Goal: Transaction & Acquisition: Purchase product/service

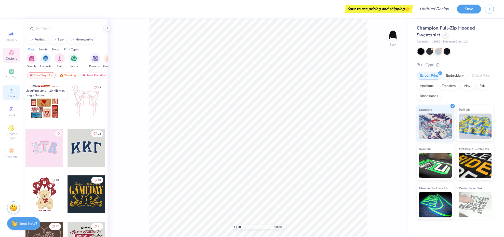
click at [13, 94] on div "Upload" at bounding box center [12, 92] width 18 height 15
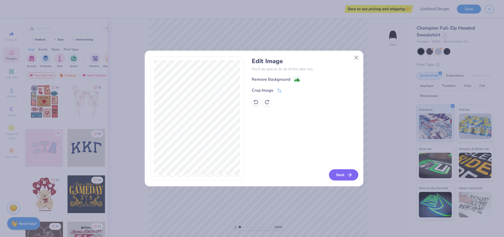
click at [346, 176] on button "Next" at bounding box center [343, 174] width 29 height 11
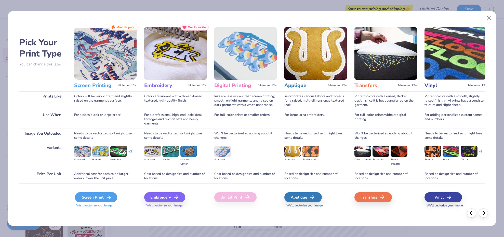
click at [98, 199] on div "Screen Print" at bounding box center [96, 197] width 42 height 10
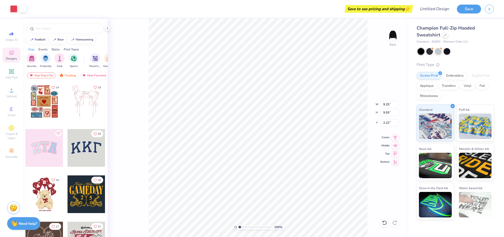
type input "3.46"
type input "3.57"
type input "2.23"
type input "2.28"
type input "1.77"
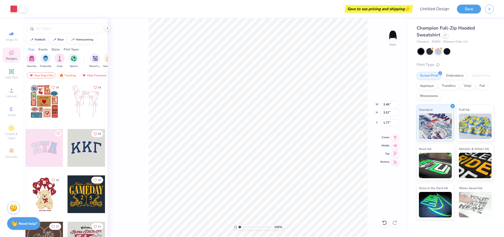
type input "3.00"
click at [395, 32] on img at bounding box center [393, 34] width 20 height 20
click at [8, 90] on icon at bounding box center [11, 90] width 6 height 6
click at [392, 33] on img at bounding box center [393, 34] width 20 height 20
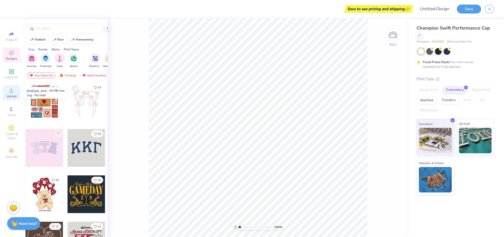
click at [8, 93] on icon at bounding box center [11, 90] width 6 height 6
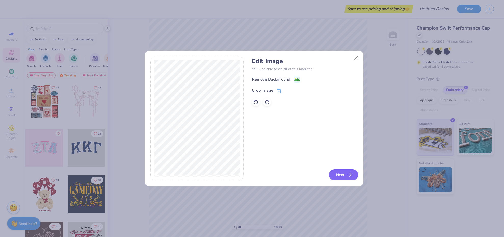
click at [345, 173] on button "Next" at bounding box center [343, 174] width 29 height 11
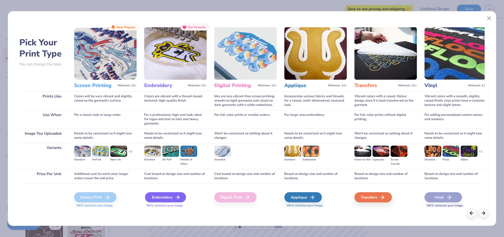
click at [170, 197] on div "Embroidery" at bounding box center [165, 197] width 41 height 10
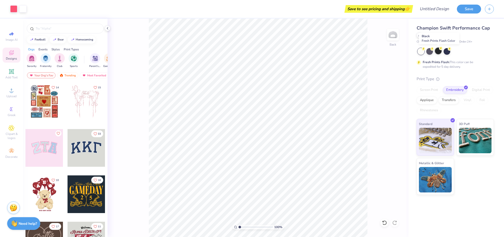
click at [438, 52] on div at bounding box center [438, 51] width 7 height 7
click at [449, 50] on div at bounding box center [446, 51] width 7 height 7
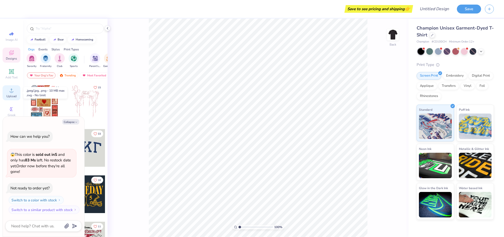
click at [12, 91] on icon at bounding box center [11, 90] width 6 height 6
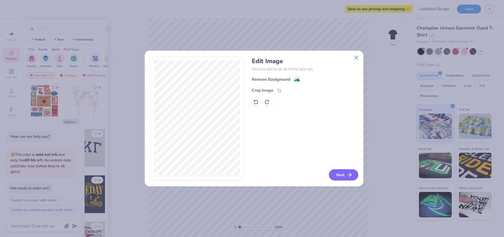
click at [338, 174] on button "Next" at bounding box center [343, 174] width 29 height 11
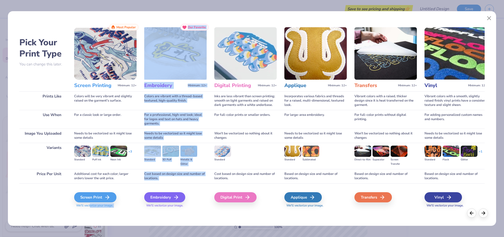
drag, startPoint x: 168, startPoint y: 198, endPoint x: 90, endPoint y: 204, distance: 78.4
click at [90, 204] on div "Pick Your Print Type You can change this later. Prints Like Use When Image You …" at bounding box center [251, 117] width 465 height 187
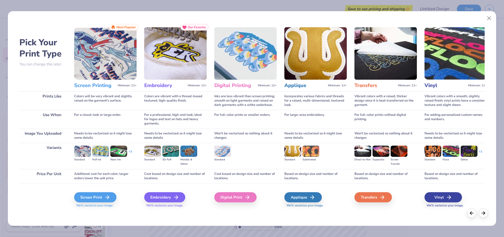
click at [125, 191] on div "Screen Print We'll vectorize your image." at bounding box center [105, 196] width 62 height 27
click at [164, 197] on div "Embroidery" at bounding box center [165, 197] width 41 height 10
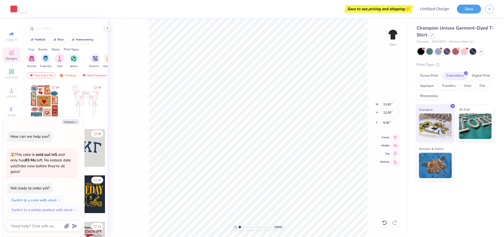
type textarea "x"
type input "2.25"
type input "2.32"
type textarea "x"
type input "3.54"
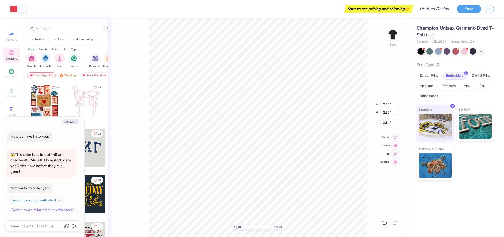
type textarea "x"
type input "3.50"
type textarea "x"
type input "3.61"
type textarea "x"
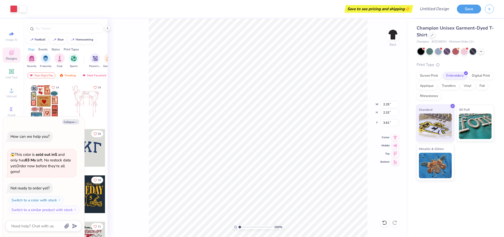
type input "2.48"
type input "2.56"
type textarea "x"
type input "3.75"
type textarea "x"
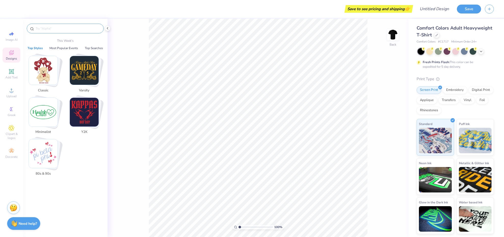
click at [51, 29] on input "text" at bounding box center [67, 28] width 65 height 5
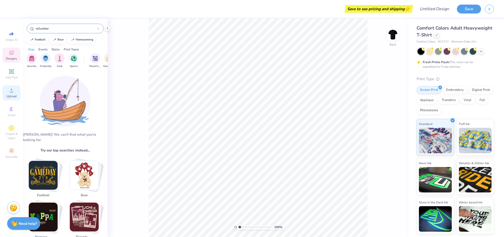
type input "volunteer"
click at [10, 89] on icon at bounding box center [11, 90] width 6 height 6
click at [10, 94] on div "Upload" at bounding box center [12, 92] width 18 height 15
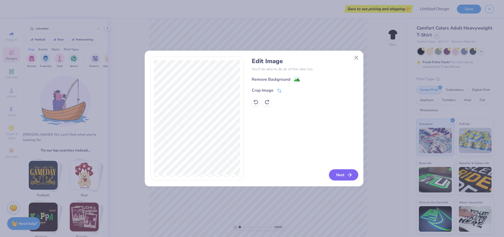
click at [340, 174] on button "Next" at bounding box center [343, 174] width 29 height 11
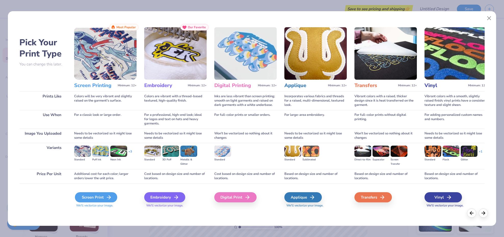
click at [101, 199] on div "Screen Print" at bounding box center [96, 197] width 42 height 10
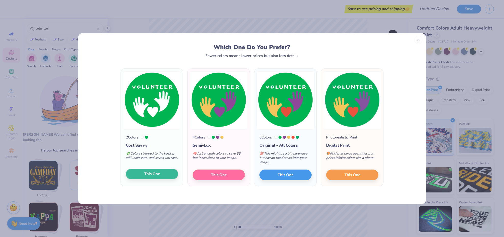
click at [156, 178] on button "This One" at bounding box center [152, 174] width 52 height 11
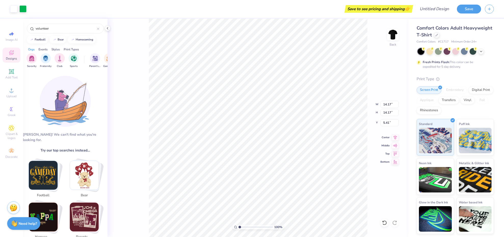
type input "3.18"
type input "3.71"
type input "3.50"
type input "3.24"
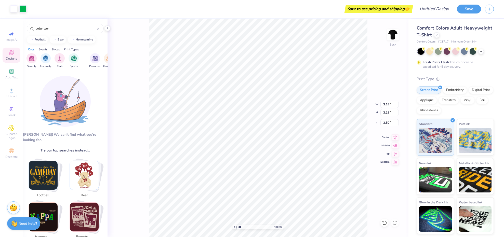
type input "3.24"
